Goal: Transaction & Acquisition: Subscribe to service/newsletter

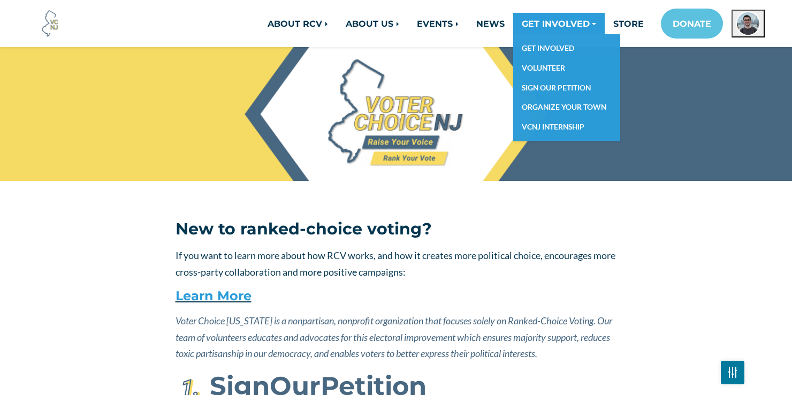
click at [560, 19] on link "GET INVOLVED" at bounding box center [558, 23] width 91 height 21
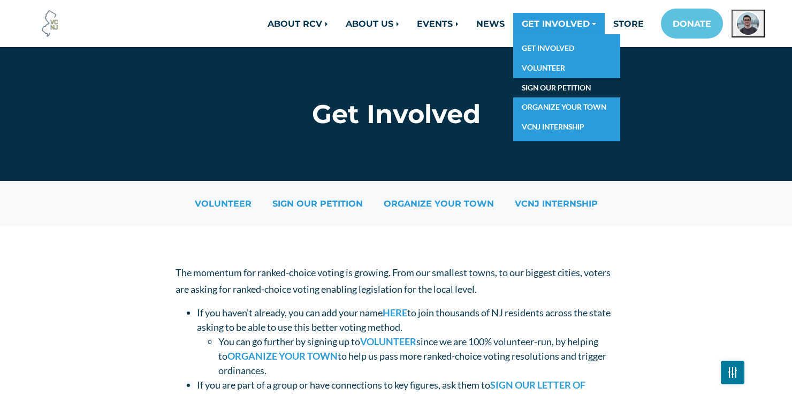
click at [523, 94] on link "SIGN OUR PETITION" at bounding box center [566, 88] width 107 height 20
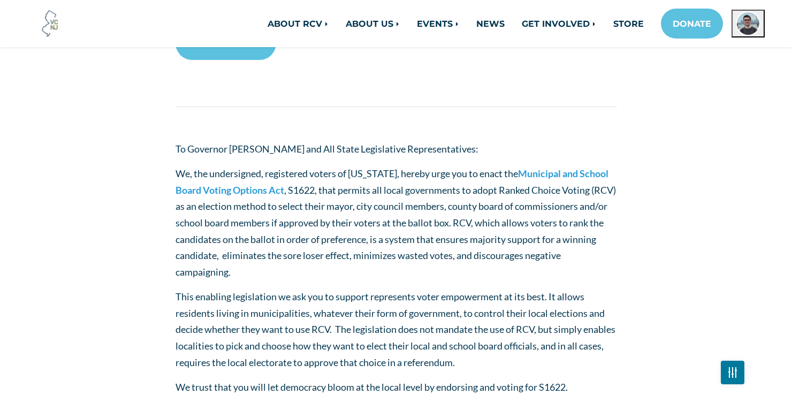
scroll to position [412, 0]
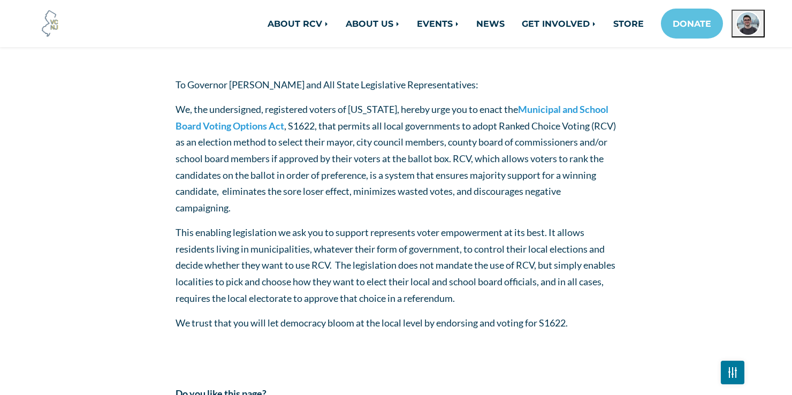
click at [52, 28] on img at bounding box center [50, 23] width 29 height 29
